Goal: Transaction & Acquisition: Purchase product/service

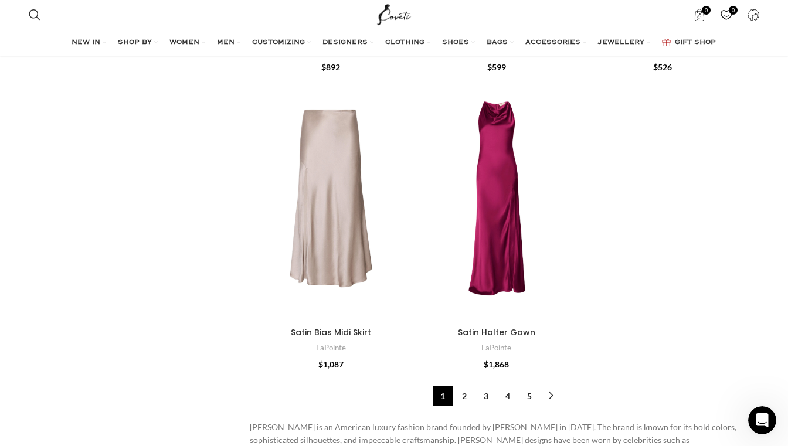
scroll to position [3485, 0]
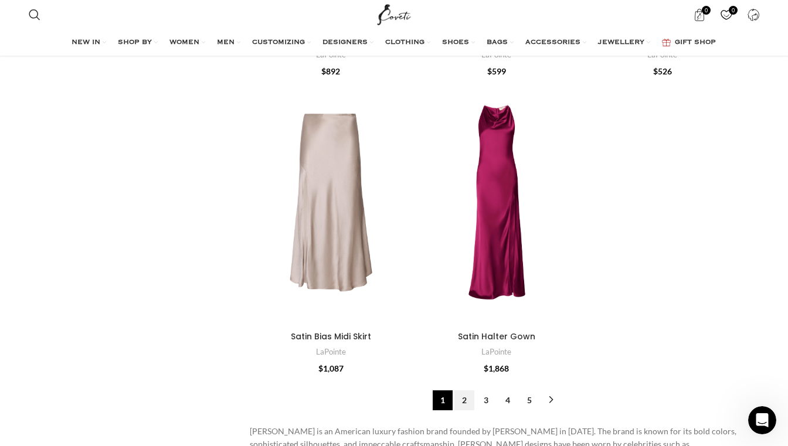
click at [464, 391] on link "2" at bounding box center [464, 401] width 20 height 20
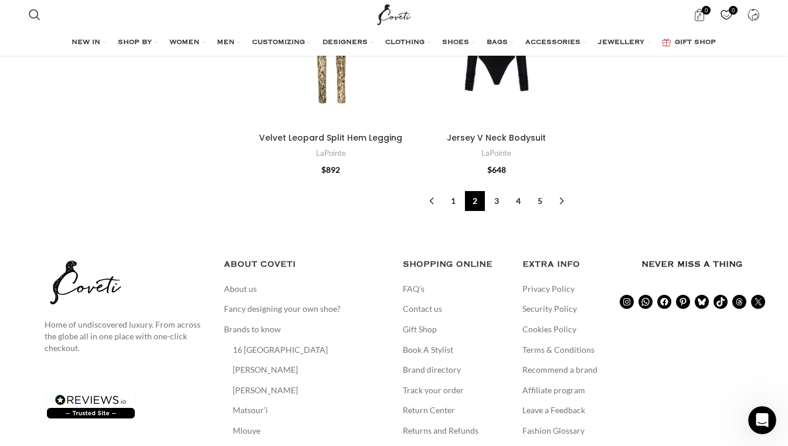
scroll to position [3852, 0]
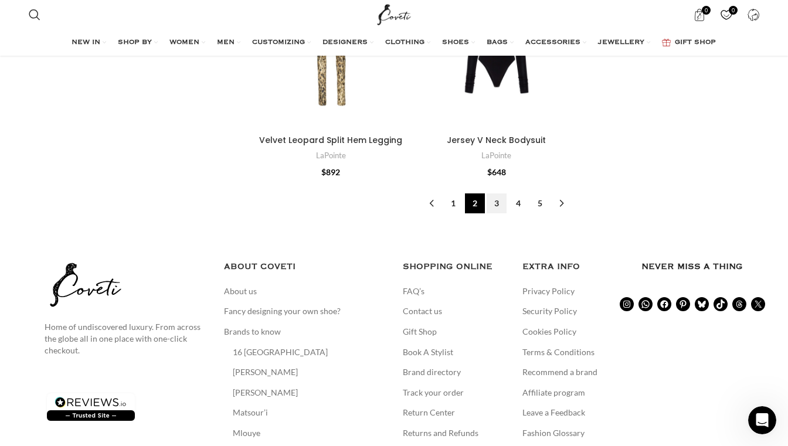
click at [497, 194] on link "3" at bounding box center [497, 204] width 20 height 20
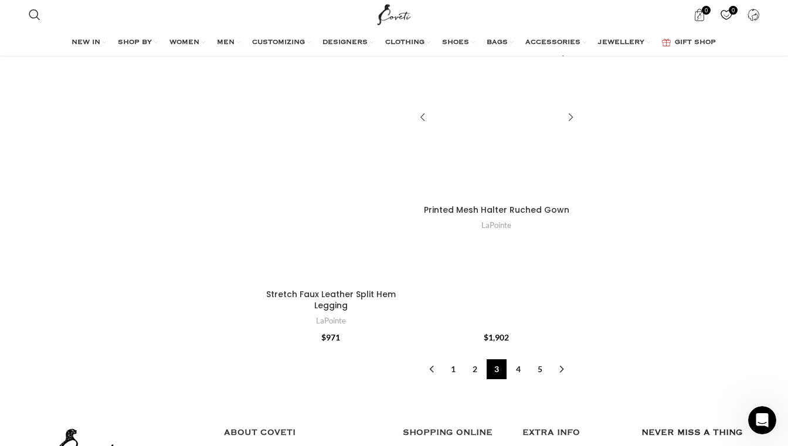
scroll to position [3857, 0]
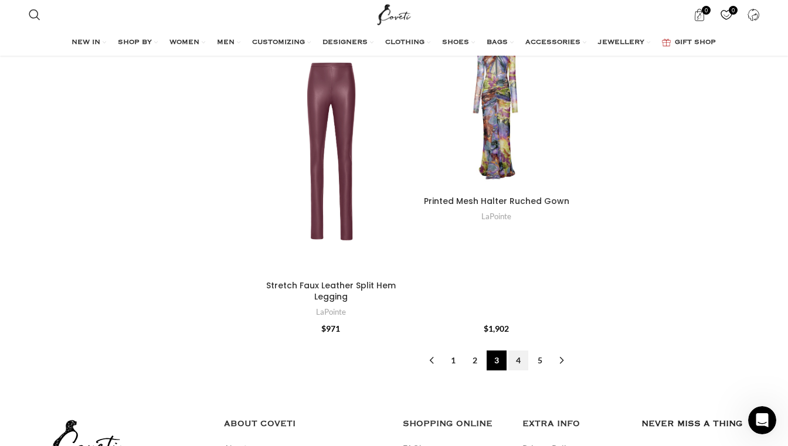
click at [518, 351] on link "4" at bounding box center [518, 361] width 20 height 20
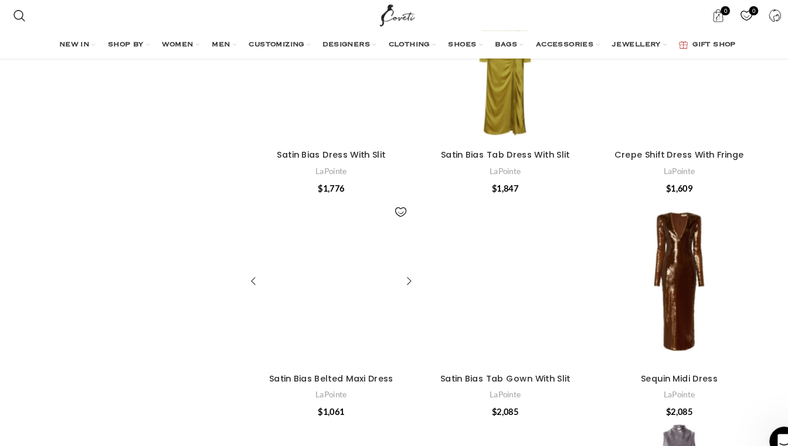
scroll to position [2563, 0]
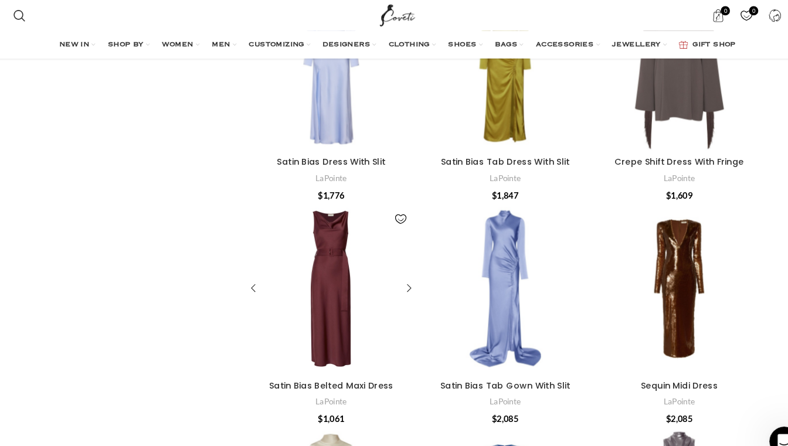
click at [316, 213] on div "Satin Bias Belted Maxi Dress" at bounding box center [331, 275] width 54 height 162
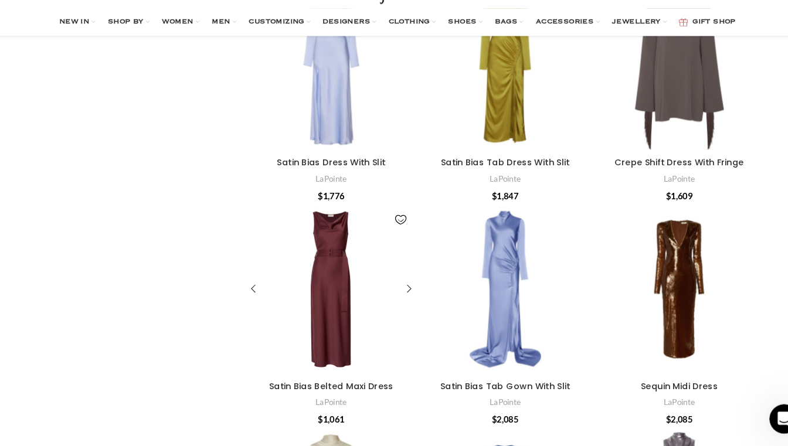
click at [320, 279] on div "Satin Bias Belted Maxi Dress" at bounding box center [331, 297] width 54 height 162
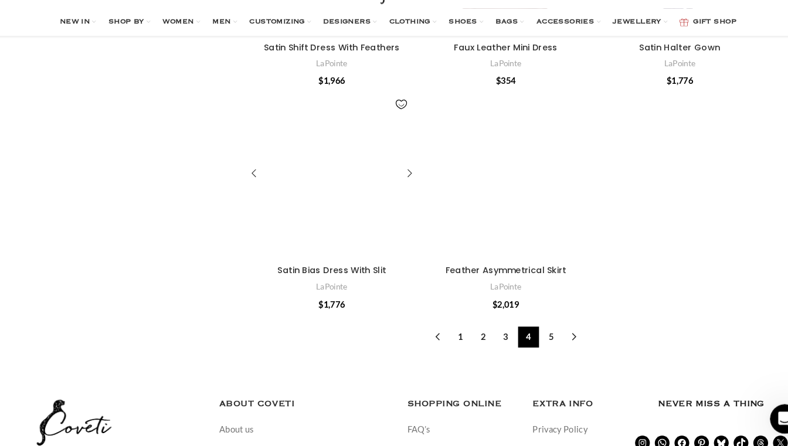
scroll to position [3718, 0]
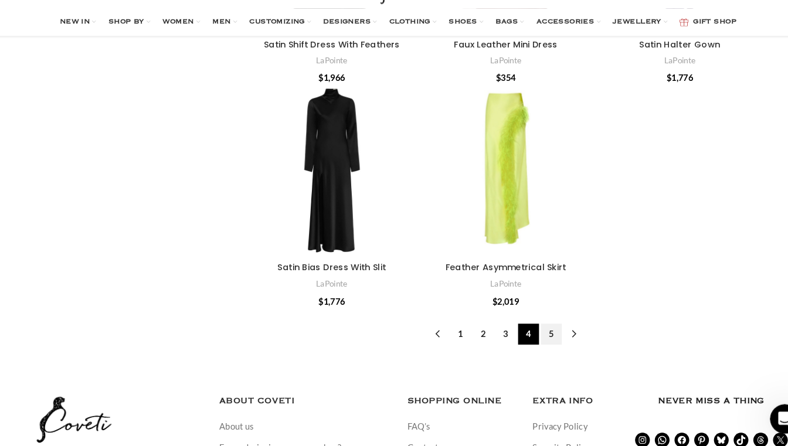
click at [530, 330] on link "5" at bounding box center [540, 340] width 20 height 20
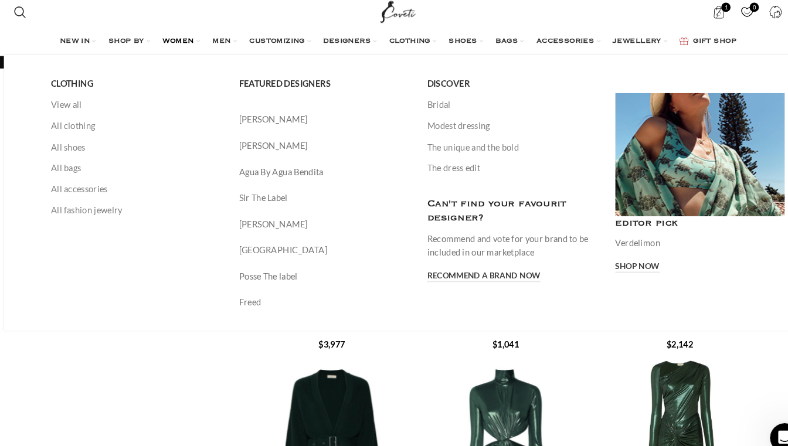
click at [169, 38] on span "WOMEN" at bounding box center [184, 42] width 30 height 9
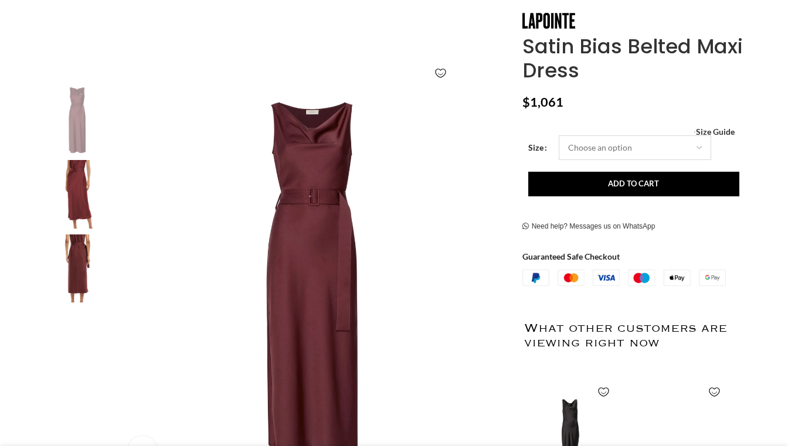
scroll to position [0, 124]
click at [716, 132] on span "Size Guide" at bounding box center [715, 132] width 39 height 0
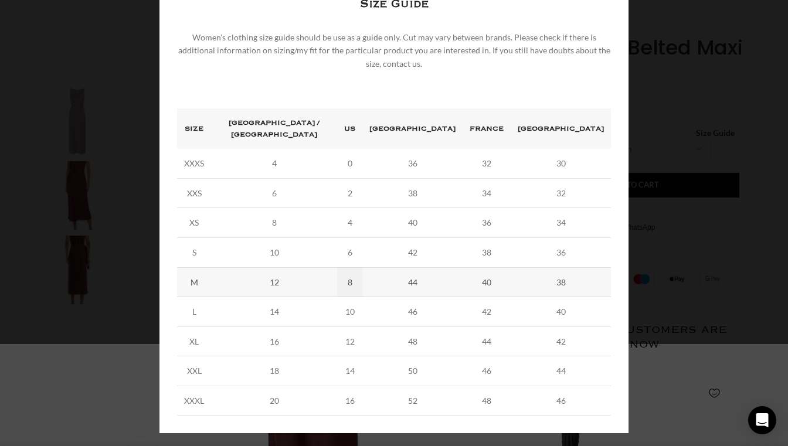
scroll to position [0, 371]
click at [61, 249] on div "× Women's clothing size guide Women Clothing Size Guide Women's clothing size g…" at bounding box center [394, 180] width 779 height 565
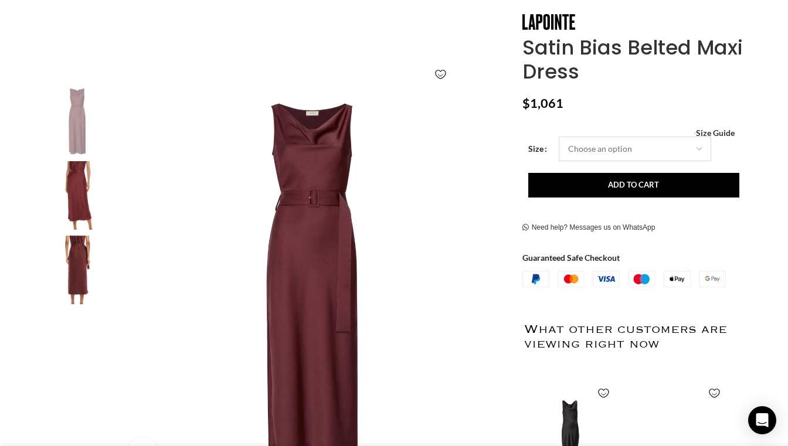
scroll to position [0, 494]
click at [709, 133] on span "Size Guide" at bounding box center [715, 133] width 39 height 0
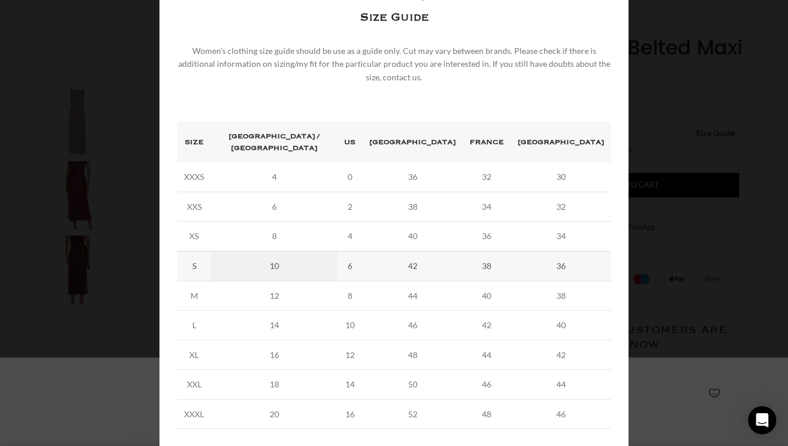
scroll to position [0, 618]
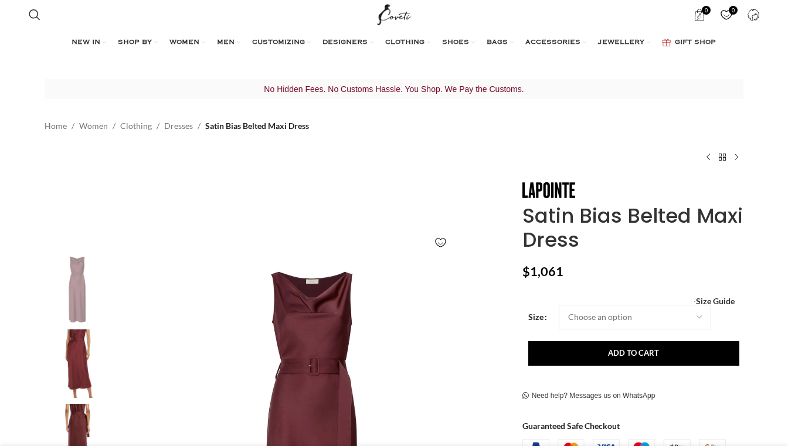
click at [670, 297] on div "Women's clothing size guide Women Clothing Size Guide Women's clothing size gui…" at bounding box center [632, 301] width 203 height 8
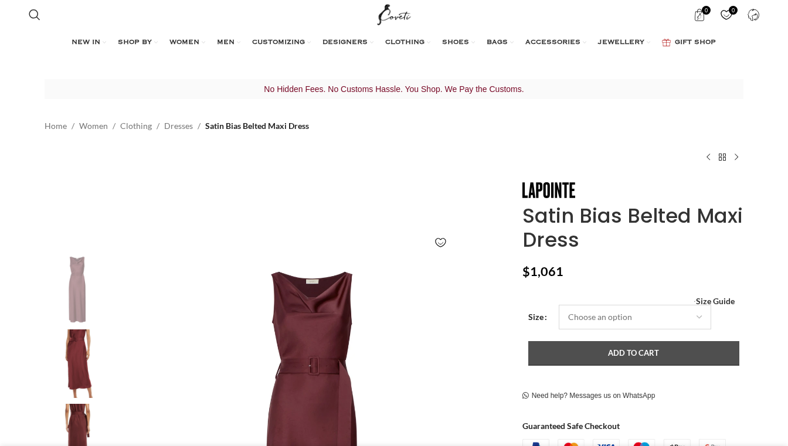
select select "12-uk"
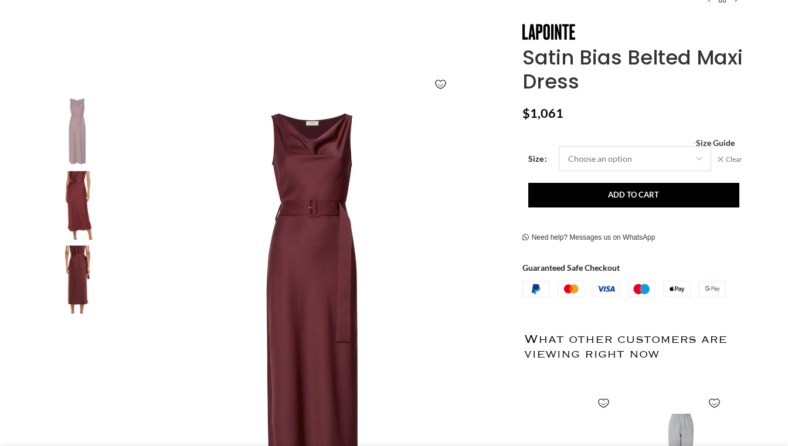
scroll to position [167, 0]
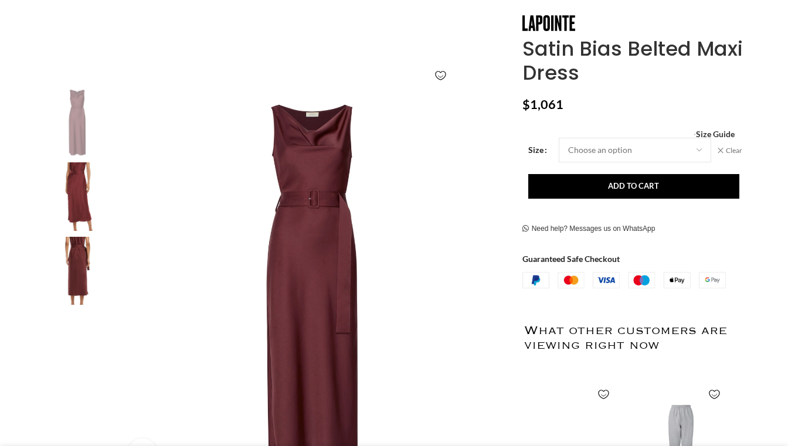
click at [82, 128] on img at bounding box center [78, 123] width 72 height 69
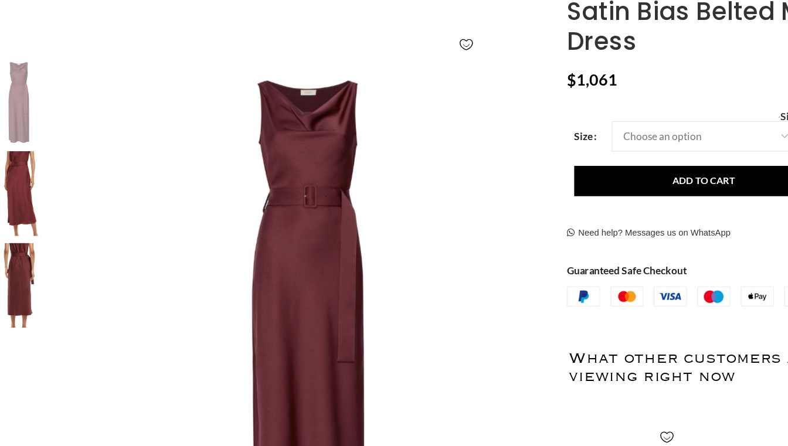
click at [42, 270] on img "3 / 3" at bounding box center [78, 304] width 72 height 69
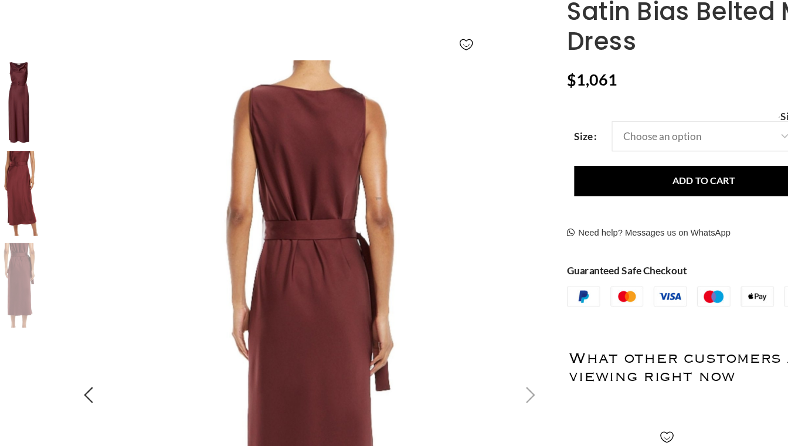
scroll to position [164, 0]
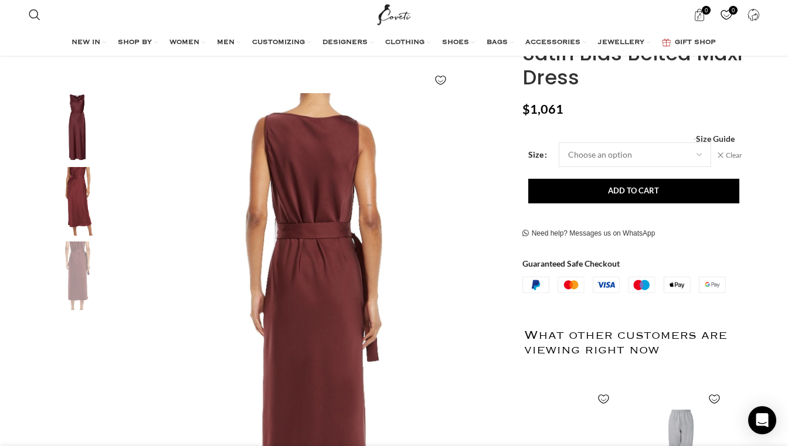
click at [86, 196] on img "2 / 3" at bounding box center [78, 201] width 72 height 69
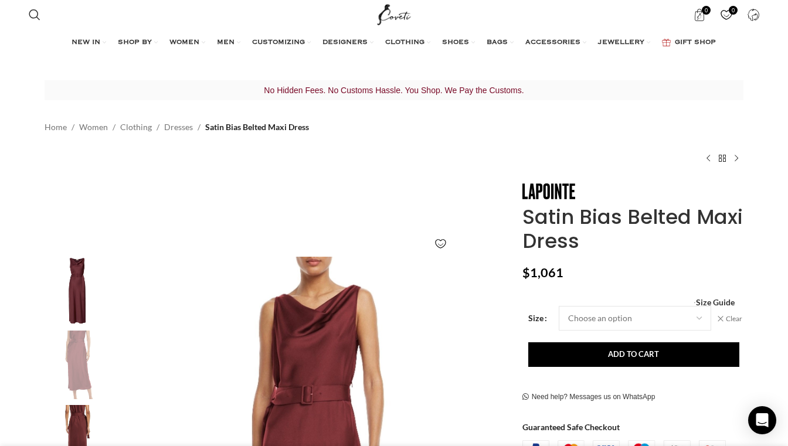
scroll to position [0, 0]
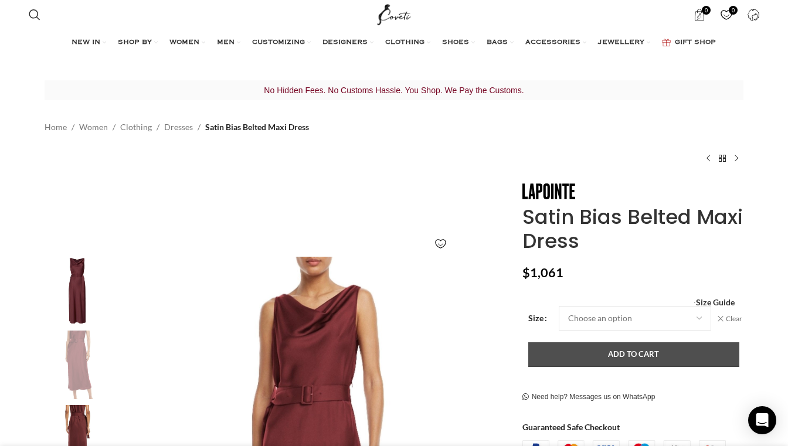
click at [646, 351] on button "Add to cart" at bounding box center [633, 354] width 211 height 25
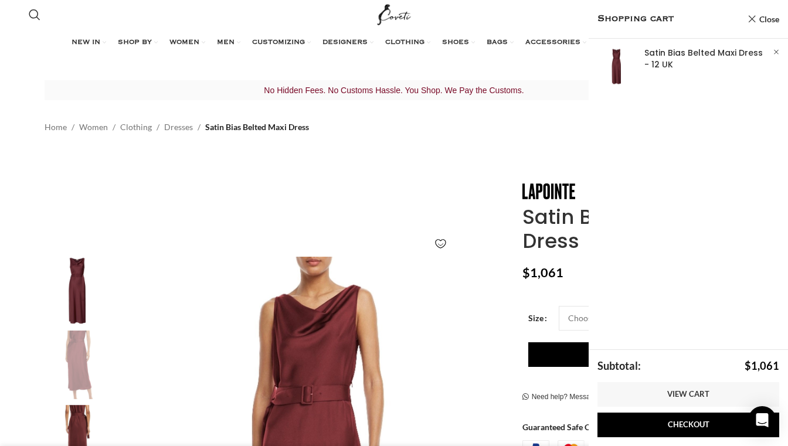
scroll to position [0, 494]
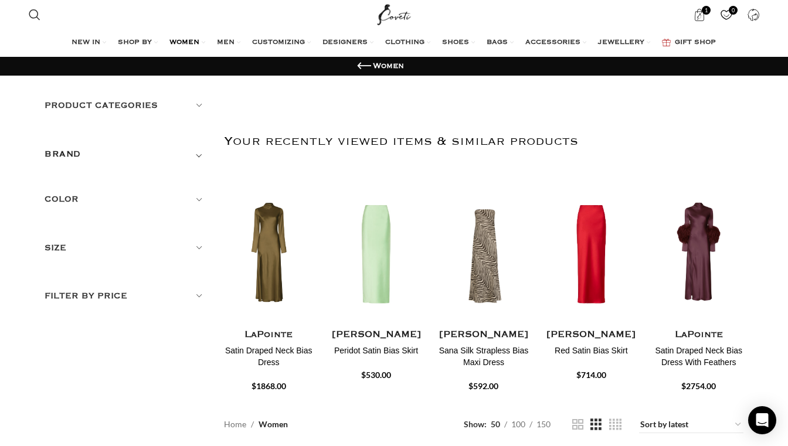
click at [73, 196] on h5 "Color" at bounding box center [126, 199] width 162 height 13
